Goal: Transaction & Acquisition: Purchase product/service

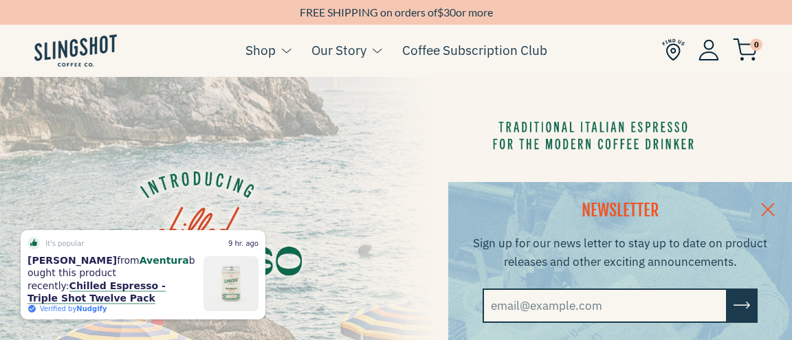
click at [775, 205] on link at bounding box center [767, 208] width 48 height 53
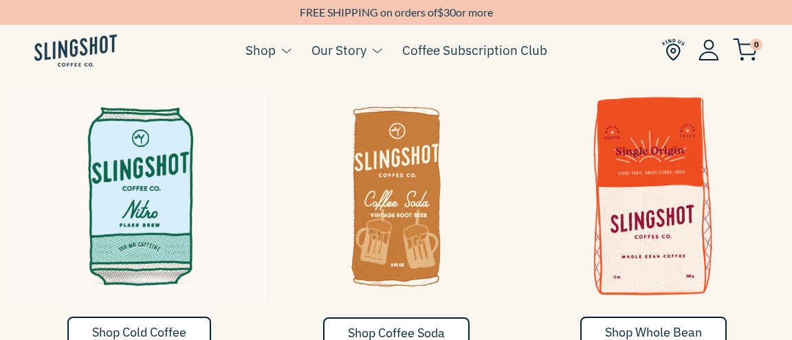
scroll to position [664, 0]
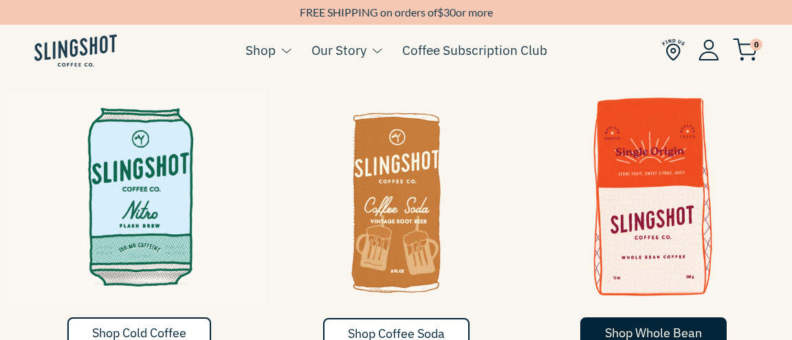
click at [653, 325] on span "Shop Whole Bean" at bounding box center [653, 333] width 97 height 16
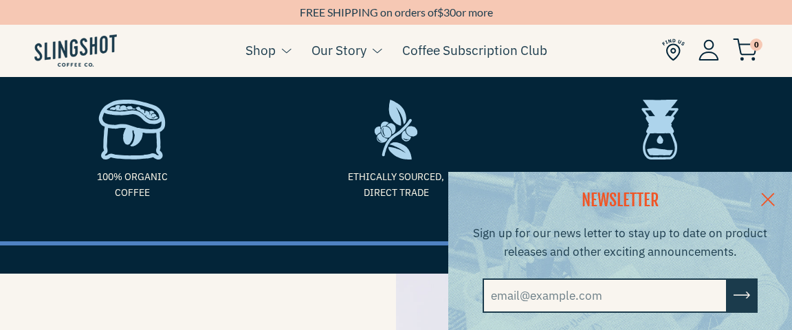
scroll to position [68, 0]
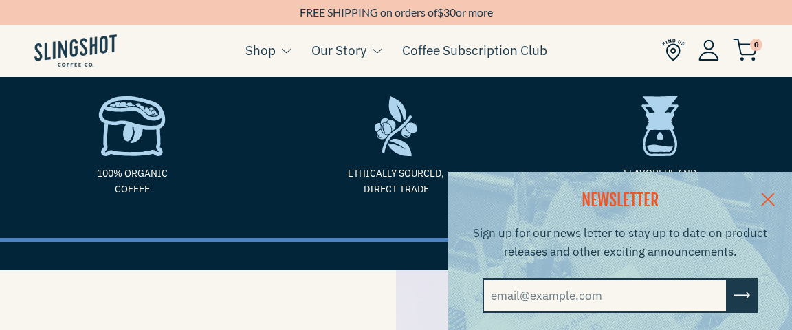
click at [776, 190] on link at bounding box center [767, 198] width 48 height 53
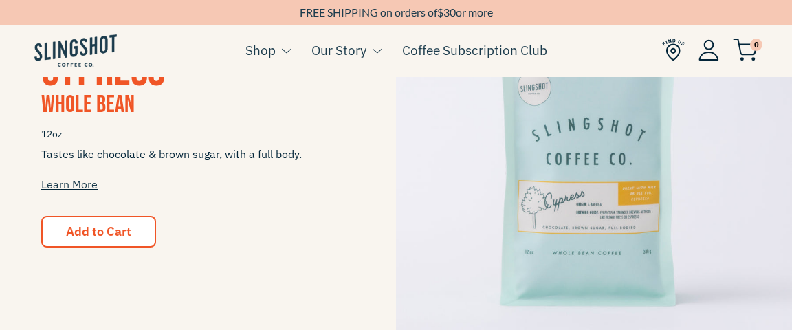
scroll to position [1180, 0]
click at [63, 186] on link "Learn More" at bounding box center [69, 184] width 56 height 14
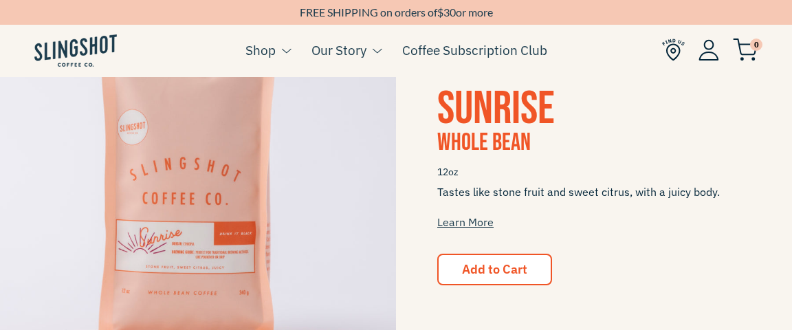
scroll to position [745, 0]
click at [473, 110] on span "Sunrise" at bounding box center [495, 110] width 117 height 56
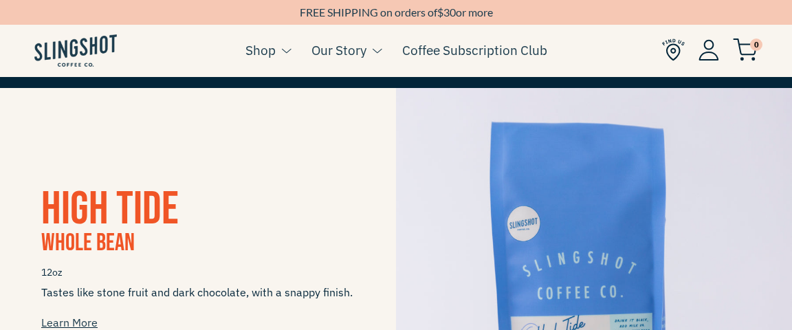
scroll to position [251, 0]
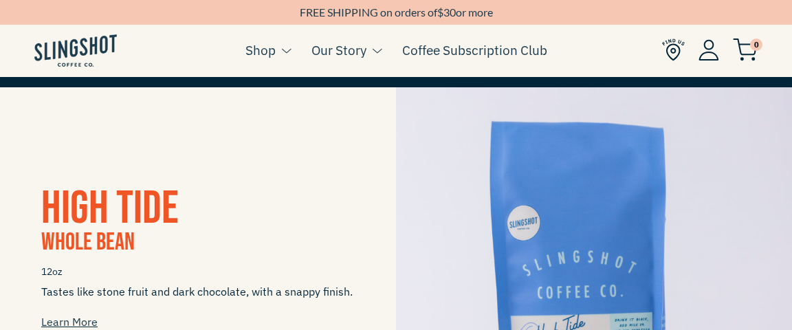
click at [120, 222] on span "High Tide" at bounding box center [109, 209] width 137 height 56
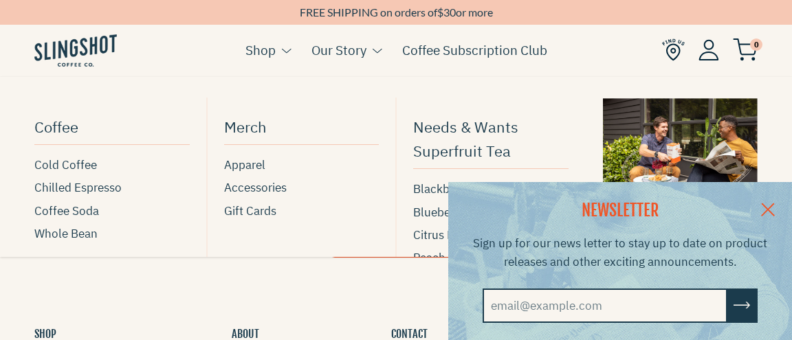
click at [283, 50] on span at bounding box center [286, 51] width 10 height 8
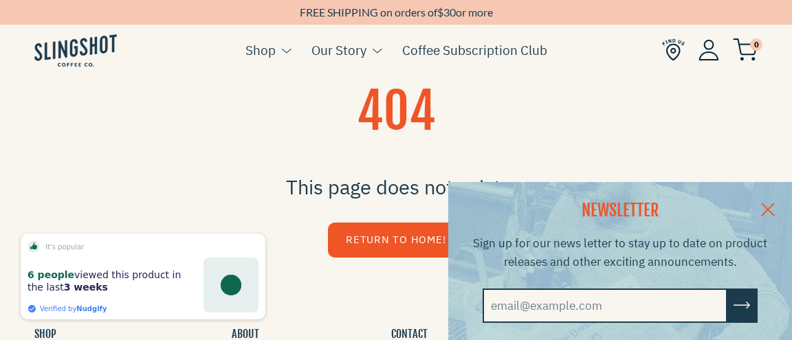
click at [100, 117] on h1 "404" at bounding box center [396, 111] width 792 height 69
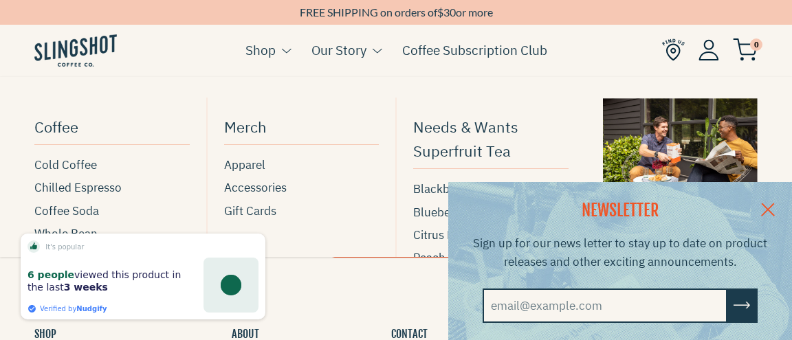
click at [284, 53] on span at bounding box center [286, 51] width 10 height 8
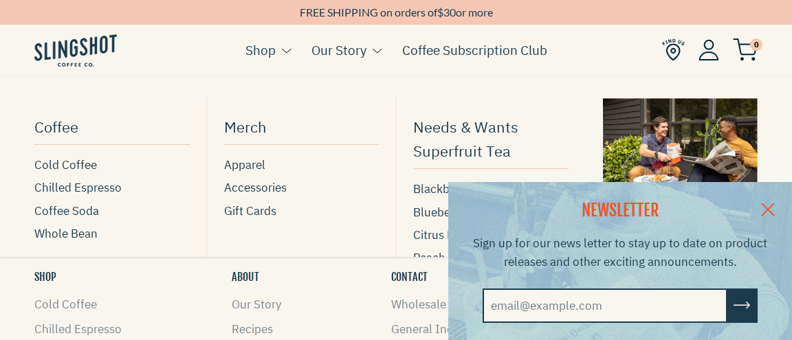
scroll to position [57, 0]
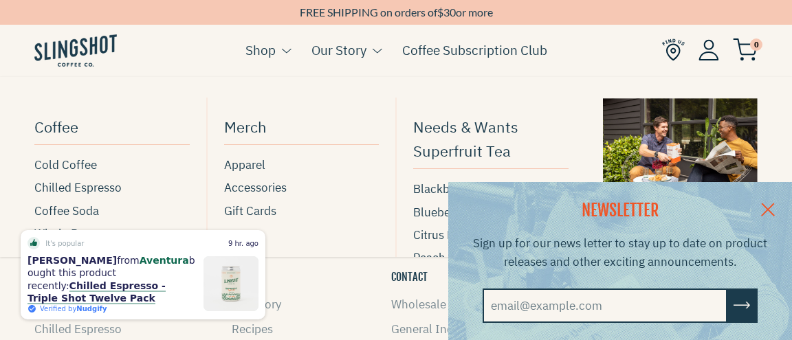
click at [287, 47] on span at bounding box center [286, 51] width 10 height 8
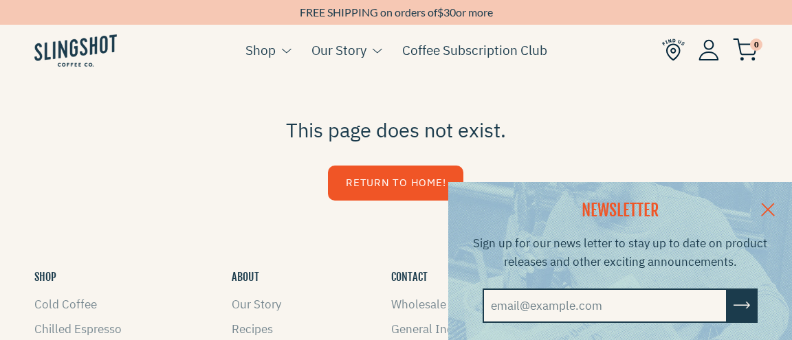
click at [392, 186] on div "NEWSLETTER Sign up for our news letter to stay up to date on product releases a…" at bounding box center [396, 261] width 792 height 158
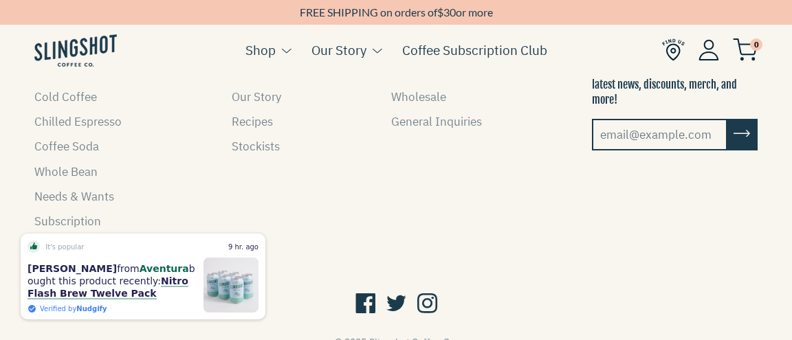
scroll to position [267, 0]
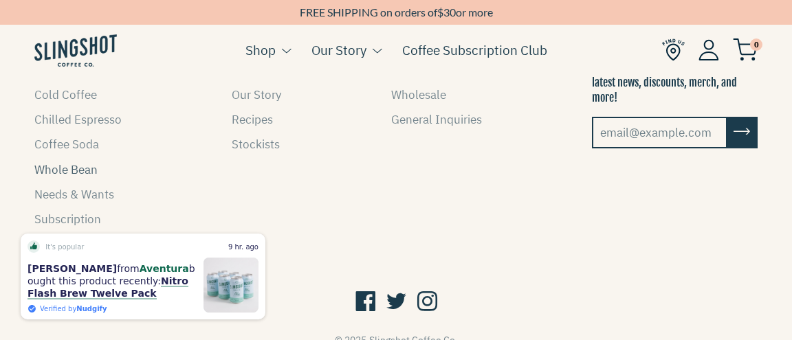
click at [80, 172] on link "Whole Bean" at bounding box center [65, 169] width 63 height 15
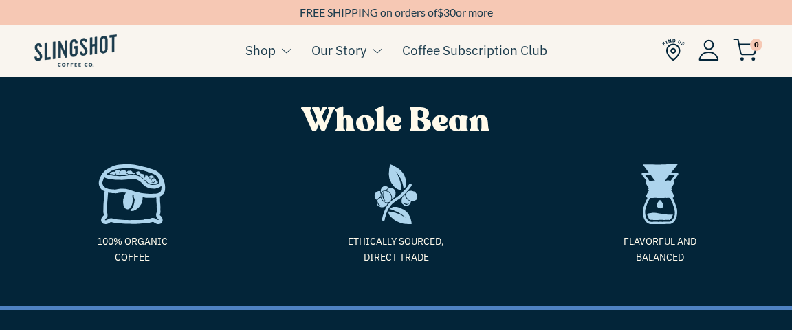
click at [339, 131] on span "Whole Bean" at bounding box center [396, 120] width 188 height 45
click at [330, 218] on img at bounding box center [395, 194] width 243 height 60
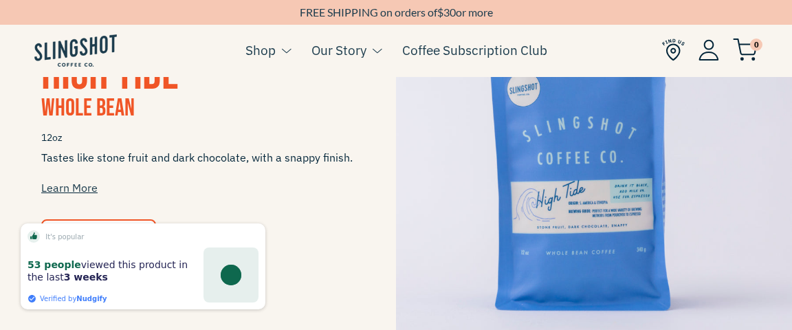
scroll to position [385, 0]
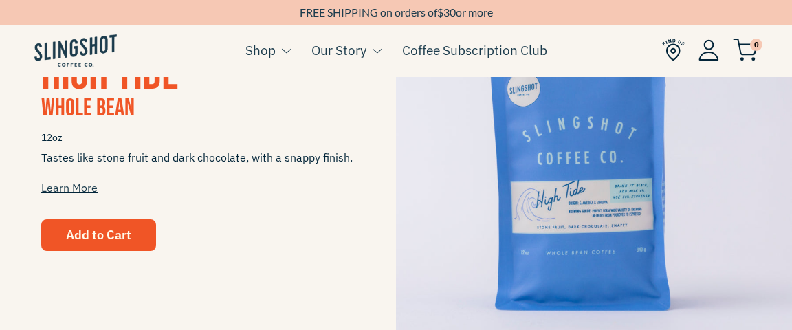
click at [96, 230] on span "Add to Cart" at bounding box center [98, 235] width 65 height 16
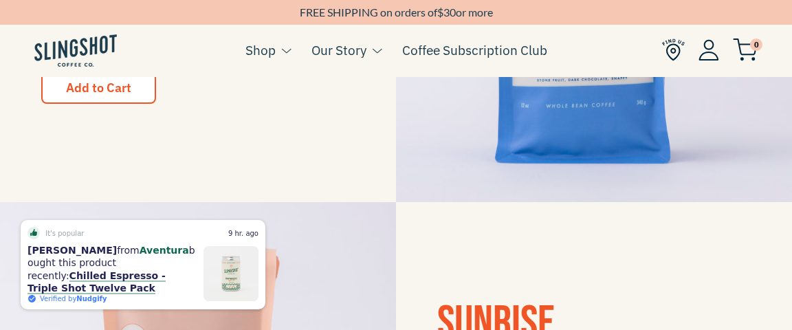
scroll to position [532, 0]
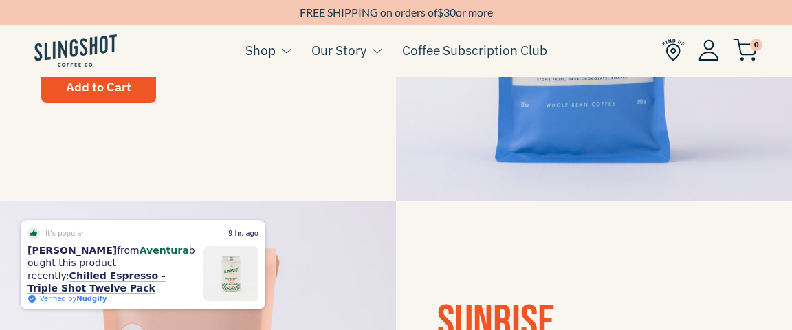
click at [102, 92] on span "Add to Cart" at bounding box center [98, 87] width 65 height 16
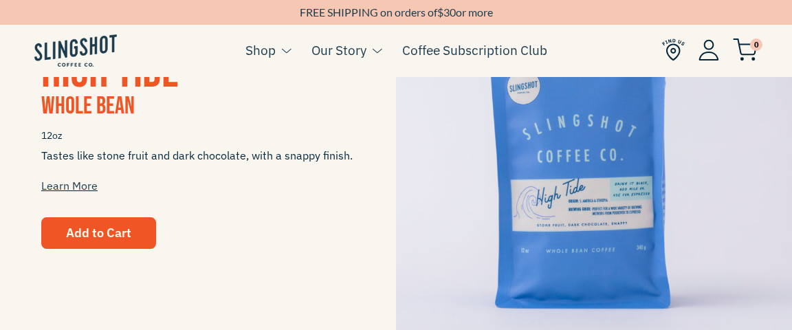
scroll to position [383, 0]
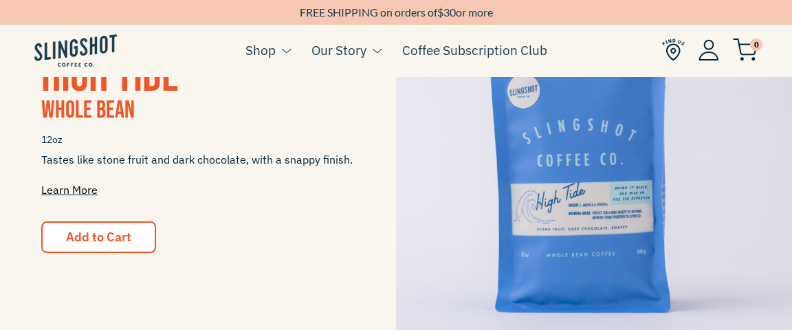
click at [79, 189] on link "Learn More" at bounding box center [69, 190] width 56 height 14
